Goal: Purchase product/service

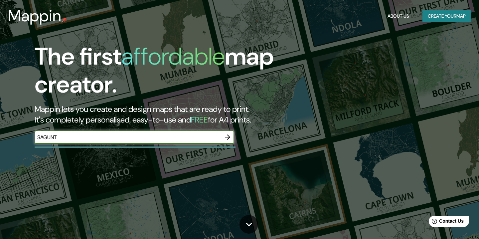
type input "SAGUNTO"
click at [226, 134] on icon "button" at bounding box center [228, 137] width 8 height 8
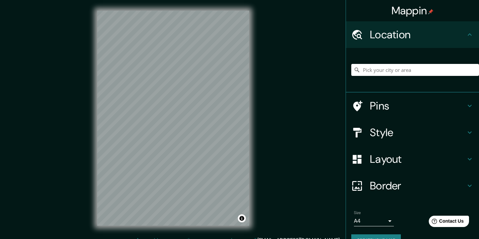
click at [276, 116] on div "Mappin Location Pins Style Layout Border Choose a border. Hint : you can make l…" at bounding box center [239, 123] width 479 height 247
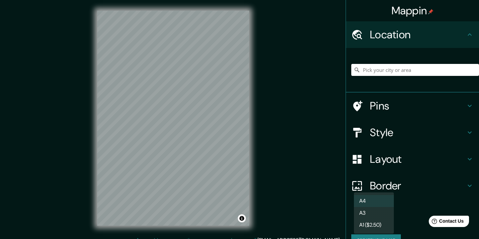
click at [386, 219] on body "Mappin Location Pins Style Layout Border Choose a border. Hint : you can make l…" at bounding box center [239, 119] width 479 height 239
click at [381, 214] on li "A3" at bounding box center [374, 213] width 40 height 12
type input "a4"
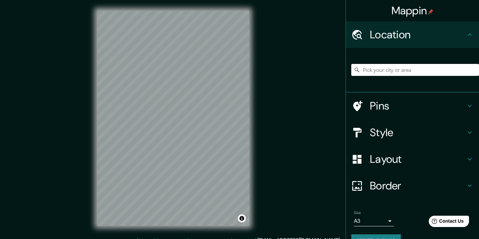
click at [390, 133] on h4 "Style" at bounding box center [418, 132] width 96 height 13
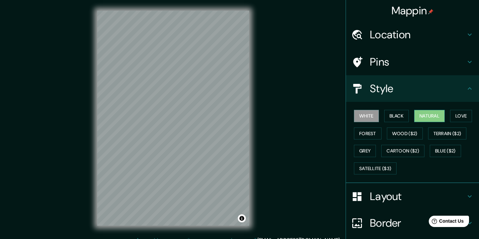
click at [445, 116] on button "Natural" at bounding box center [429, 116] width 31 height 12
click at [371, 131] on button "Forest" at bounding box center [368, 133] width 28 height 12
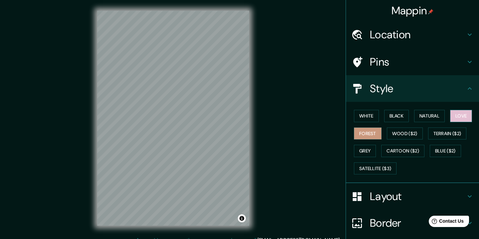
click at [460, 113] on button "Love" at bounding box center [461, 116] width 22 height 12
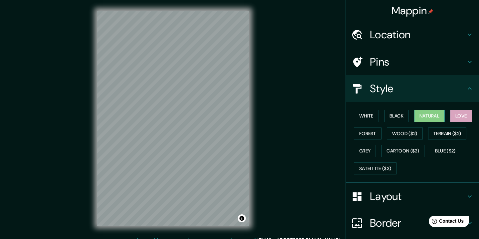
click at [426, 119] on button "Natural" at bounding box center [429, 116] width 31 height 12
click at [394, 116] on button "Black" at bounding box center [396, 116] width 25 height 12
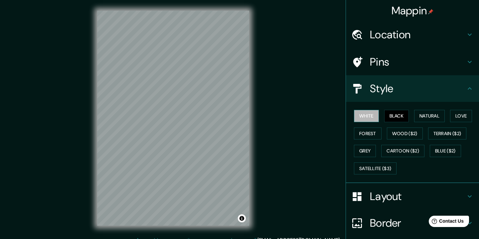
click at [375, 115] on button "White" at bounding box center [366, 116] width 25 height 12
click at [438, 117] on button "Natural" at bounding box center [429, 116] width 31 height 12
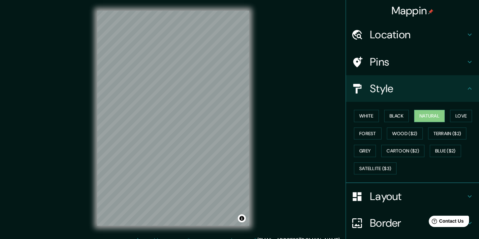
click at [450, 29] on h4 "Location" at bounding box center [418, 34] width 96 height 13
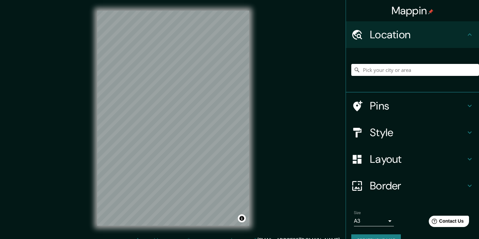
click at [447, 32] on h4 "Location" at bounding box center [418, 34] width 96 height 13
click at [400, 157] on h4 "Layout" at bounding box center [418, 158] width 96 height 13
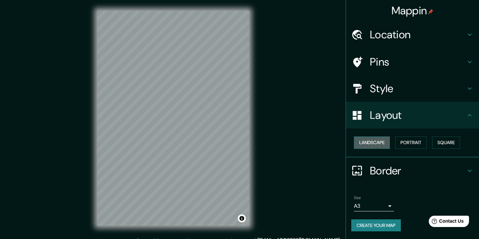
click at [382, 145] on button "Landscape" at bounding box center [372, 142] width 36 height 12
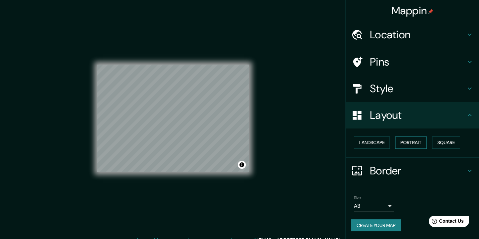
click at [410, 145] on button "Portrait" at bounding box center [411, 142] width 32 height 12
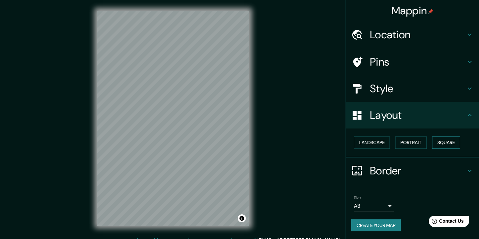
click at [442, 141] on button "Square" at bounding box center [446, 142] width 28 height 12
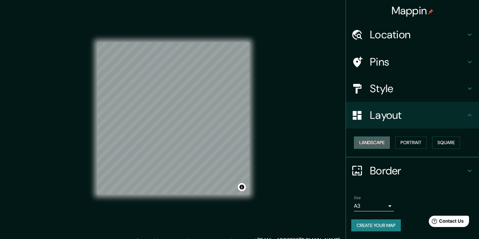
click at [367, 140] on button "Landscape" at bounding box center [372, 142] width 36 height 12
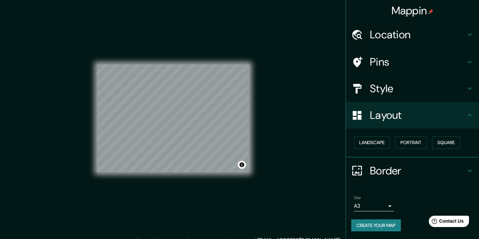
click at [457, 112] on h4 "Layout" at bounding box center [418, 114] width 96 height 13
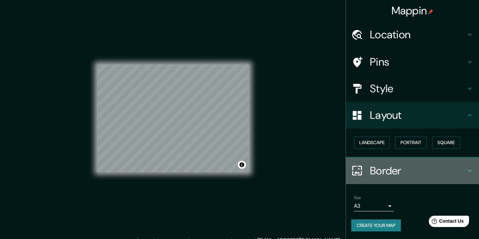
click at [453, 169] on h4 "Border" at bounding box center [418, 170] width 96 height 13
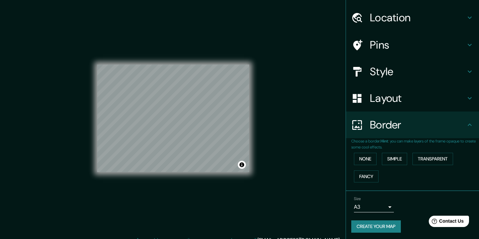
scroll to position [16, 0]
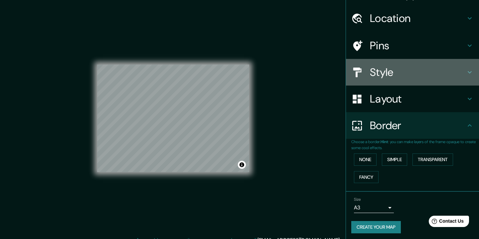
click at [419, 73] on h4 "Style" at bounding box center [418, 72] width 96 height 13
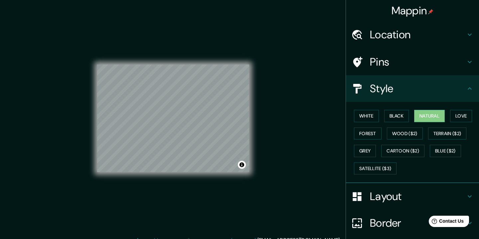
scroll to position [0, 0]
click at [408, 61] on h4 "Pins" at bounding box center [418, 61] width 96 height 13
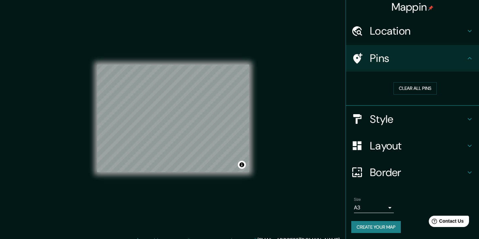
click at [397, 123] on h4 "Style" at bounding box center [418, 118] width 96 height 13
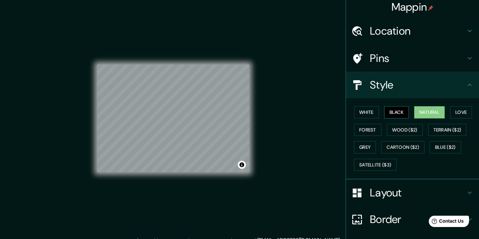
click at [394, 112] on button "Black" at bounding box center [396, 112] width 25 height 12
click at [369, 110] on button "White" at bounding box center [366, 112] width 25 height 12
click at [243, 165] on button "Toggle attribution" at bounding box center [242, 165] width 8 height 8
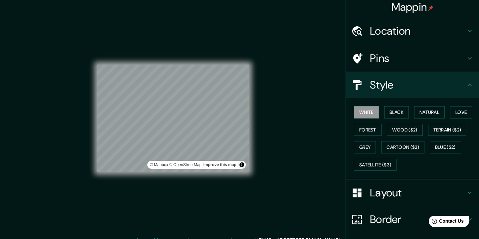
click at [243, 165] on button "Toggle attribution" at bounding box center [242, 165] width 8 height 8
